Goal: Complete application form

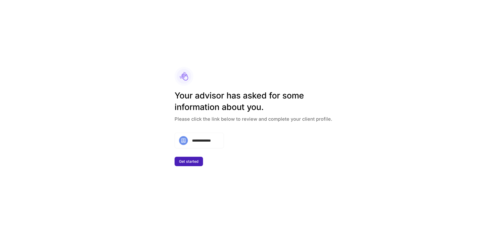
click at [193, 161] on div "Get started" at bounding box center [189, 161] width 20 height 5
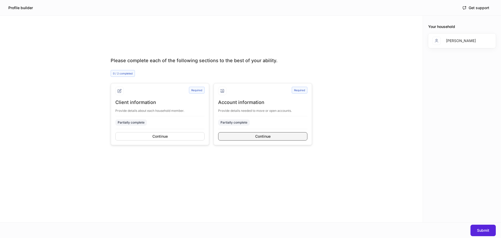
click at [244, 138] on button "Continue" at bounding box center [262, 136] width 89 height 8
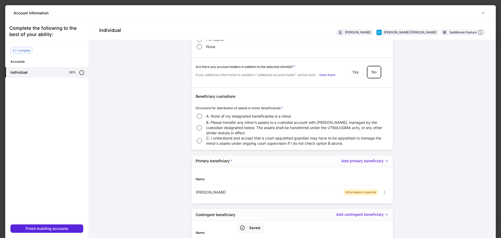
scroll to position [859, 0]
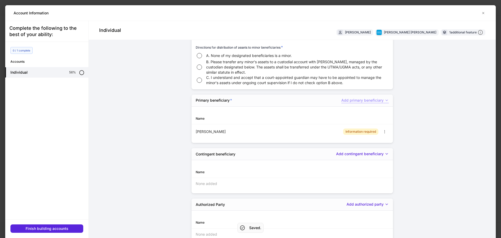
click at [369, 101] on div "Add primary beneficiary" at bounding box center [365, 100] width 48 height 5
click at [369, 101] on div at bounding box center [250, 119] width 501 height 238
click at [383, 133] on icon "button" at bounding box center [385, 131] width 4 height 4
click at [376, 153] on li "Delete" at bounding box center [375, 152] width 19 height 8
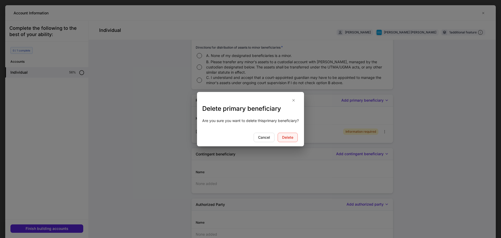
click at [285, 135] on div "Delete" at bounding box center [287, 137] width 11 height 5
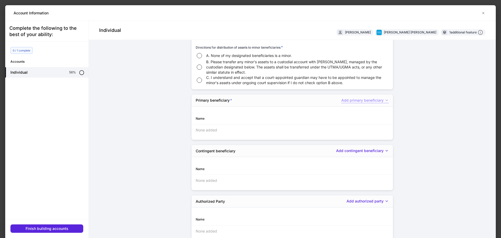
click at [369, 100] on div "Add primary beneficiary" at bounding box center [365, 100] width 48 height 5
click at [365, 113] on li "[PERSON_NAME]" at bounding box center [356, 111] width 58 height 8
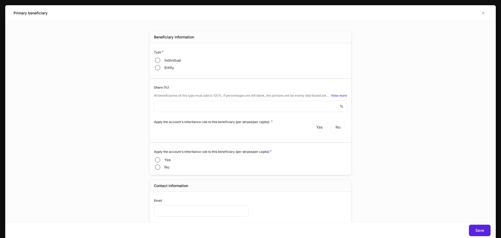
type input "**********"
click at [483, 13] on icon "button" at bounding box center [484, 13] width 2 height 2
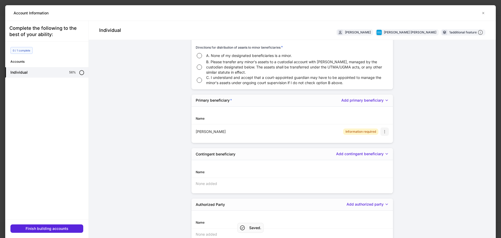
click at [383, 130] on icon "button" at bounding box center [385, 131] width 4 height 4
click at [372, 150] on li "Delete" at bounding box center [375, 152] width 19 height 8
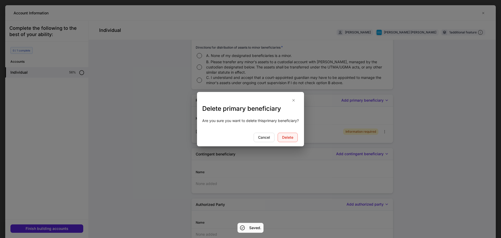
click at [288, 136] on div "Delete" at bounding box center [287, 137] width 11 height 5
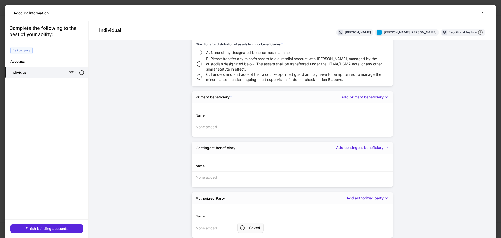
scroll to position [863, 0]
click at [373, 196] on div "Add authorized party" at bounding box center [368, 196] width 42 height 5
drag, startPoint x: 358, startPoint y: 221, endPoint x: 408, endPoint y: 172, distance: 70.1
click at [408, 172] on div "[PERSON_NAME] Add new authorized party" at bounding box center [250, 120] width 501 height 236
click at [409, 172] on div "[PERSON_NAME] Add new authorized party" at bounding box center [250, 120] width 501 height 236
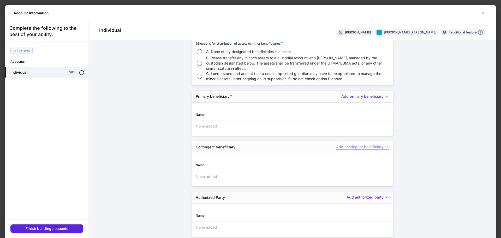
click at [385, 150] on div "Add contingent beneficiary" at bounding box center [362, 146] width 53 height 5
click at [384, 148] on div at bounding box center [250, 119] width 501 height 238
drag, startPoint x: 192, startPoint y: 146, endPoint x: 241, endPoint y: 149, distance: 49.5
click at [241, 149] on div "Contingent beneficiary Add contingent beneficiary" at bounding box center [293, 147] width 202 height 12
copy h5 "Contingent beneficiary"
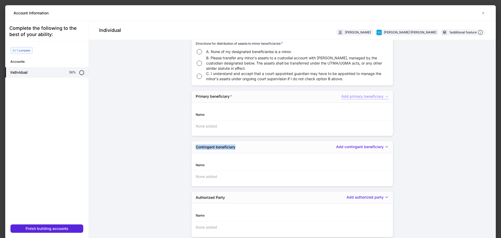
click at [374, 97] on div "Add primary beneficiary" at bounding box center [365, 96] width 48 height 5
click at [375, 97] on div at bounding box center [250, 119] width 501 height 238
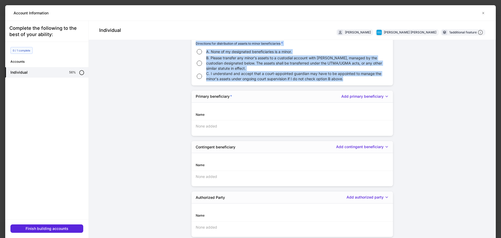
drag, startPoint x: 351, startPoint y: 80, endPoint x: 185, endPoint y: 42, distance: 170.4
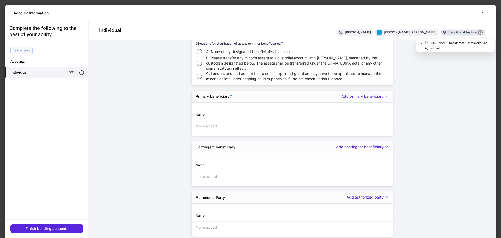
click at [479, 34] on icon at bounding box center [481, 32] width 4 height 4
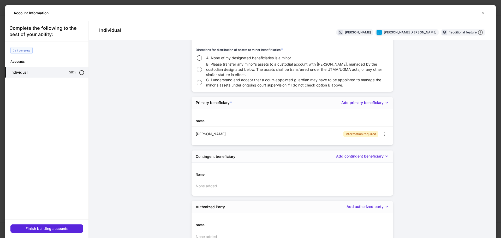
scroll to position [866, 0]
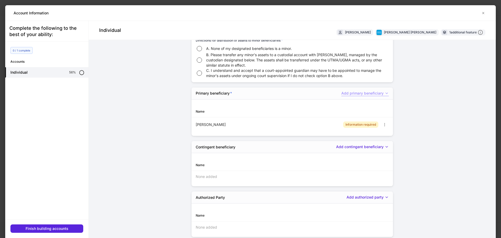
click at [368, 91] on div "Add primary beneficiary" at bounding box center [365, 93] width 48 height 5
click at [368, 91] on div at bounding box center [250, 119] width 501 height 238
click at [363, 149] on div "Add contingent beneficiary" at bounding box center [362, 146] width 53 height 5
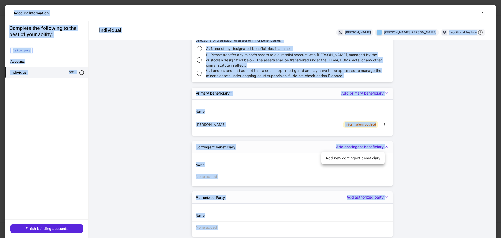
click at [363, 149] on div at bounding box center [250, 119] width 501 height 238
click at [375, 198] on div "Add authorized party" at bounding box center [368, 196] width 42 height 5
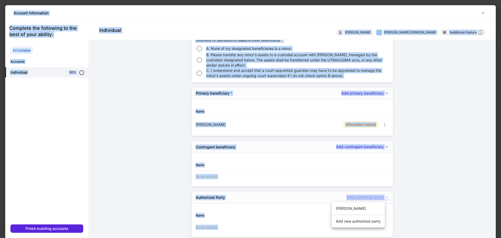
click at [375, 198] on div at bounding box center [250, 119] width 501 height 238
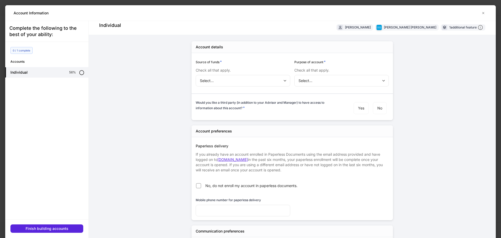
scroll to position [0, 0]
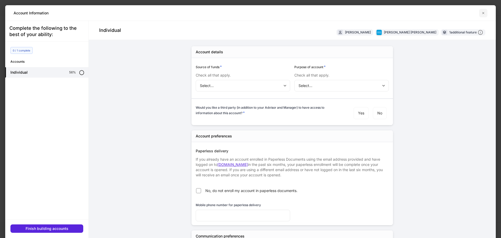
click at [482, 11] on icon "button" at bounding box center [483, 13] width 4 height 4
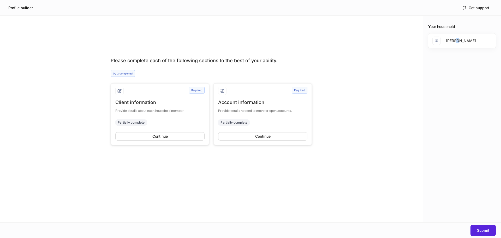
click at [458, 46] on div "[PERSON_NAME]" at bounding box center [462, 40] width 68 height 15
click at [271, 138] on button "Continue" at bounding box center [262, 136] width 89 height 8
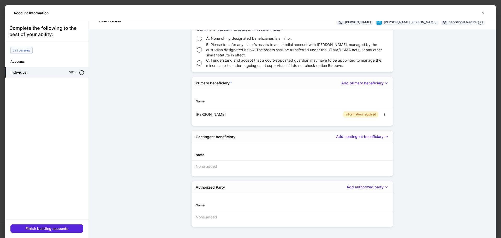
scroll to position [16, 0]
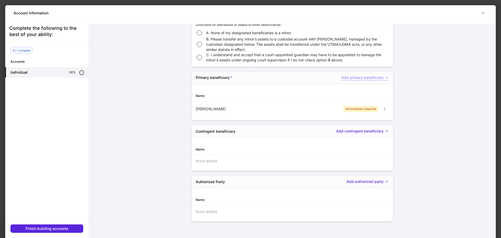
click at [366, 79] on div "Add primary beneficiary" at bounding box center [365, 77] width 48 height 5
click at [368, 78] on div at bounding box center [250, 119] width 501 height 238
click at [372, 78] on div "Add primary beneficiary" at bounding box center [365, 77] width 48 height 5
click at [365, 88] on li "Add new primary beneficiary" at bounding box center [356, 89] width 58 height 8
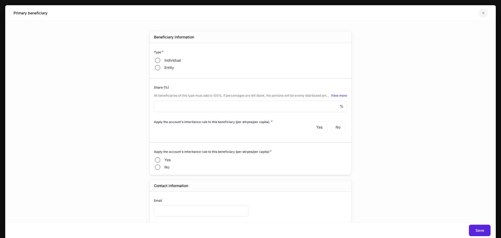
click at [481, 14] on icon "button" at bounding box center [483, 13] width 4 height 4
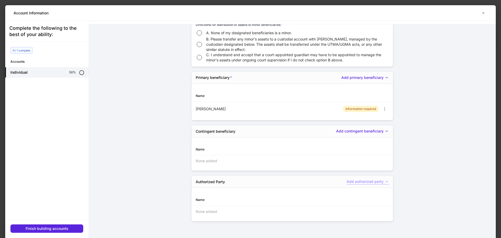
click at [362, 182] on div "Add authorized party" at bounding box center [368, 181] width 42 height 5
click at [362, 181] on div at bounding box center [250, 119] width 501 height 238
click at [373, 127] on div "Contingent beneficiary Add contingent beneficiary" at bounding box center [293, 131] width 202 height 12
drag, startPoint x: 373, startPoint y: 128, endPoint x: 374, endPoint y: 131, distance: 3.4
click at [373, 128] on div "Contingent beneficiary Add contingent beneficiary" at bounding box center [293, 131] width 202 height 12
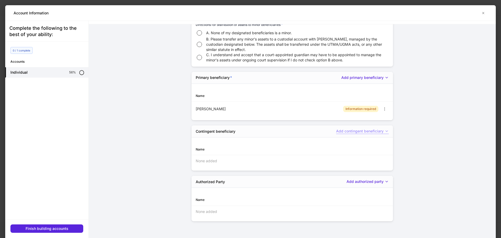
click at [374, 131] on div "Add contingent beneficiary" at bounding box center [362, 130] width 53 height 5
click at [374, 132] on div at bounding box center [250, 119] width 501 height 238
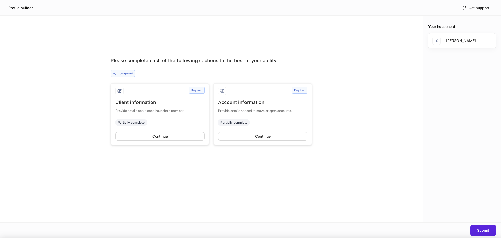
scroll to position [860, 0]
